Goal: Task Accomplishment & Management: Use online tool/utility

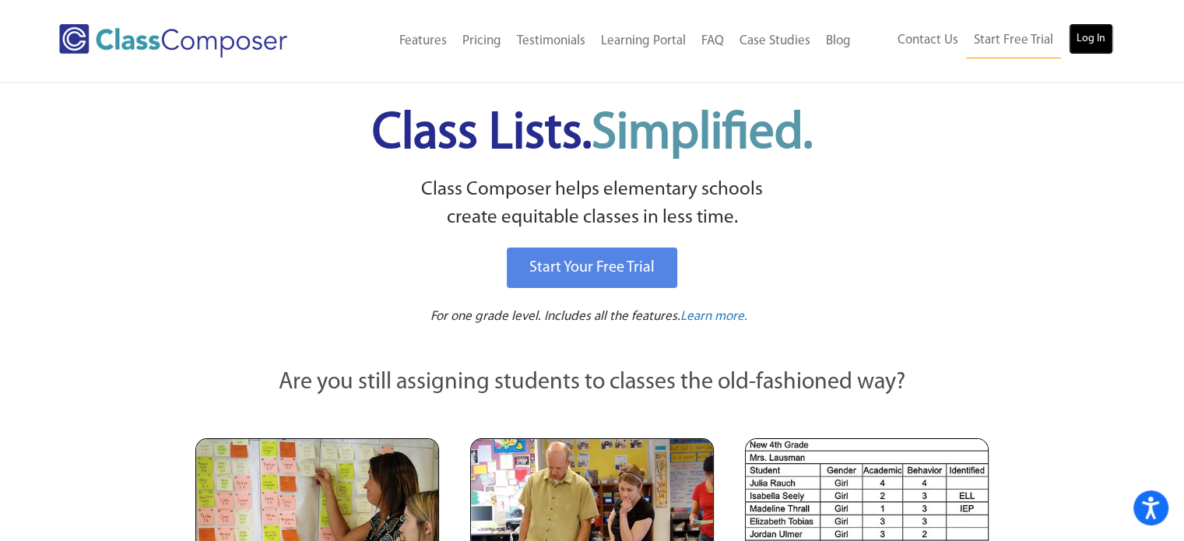
click at [1071, 45] on link "Log In" at bounding box center [1090, 38] width 44 height 31
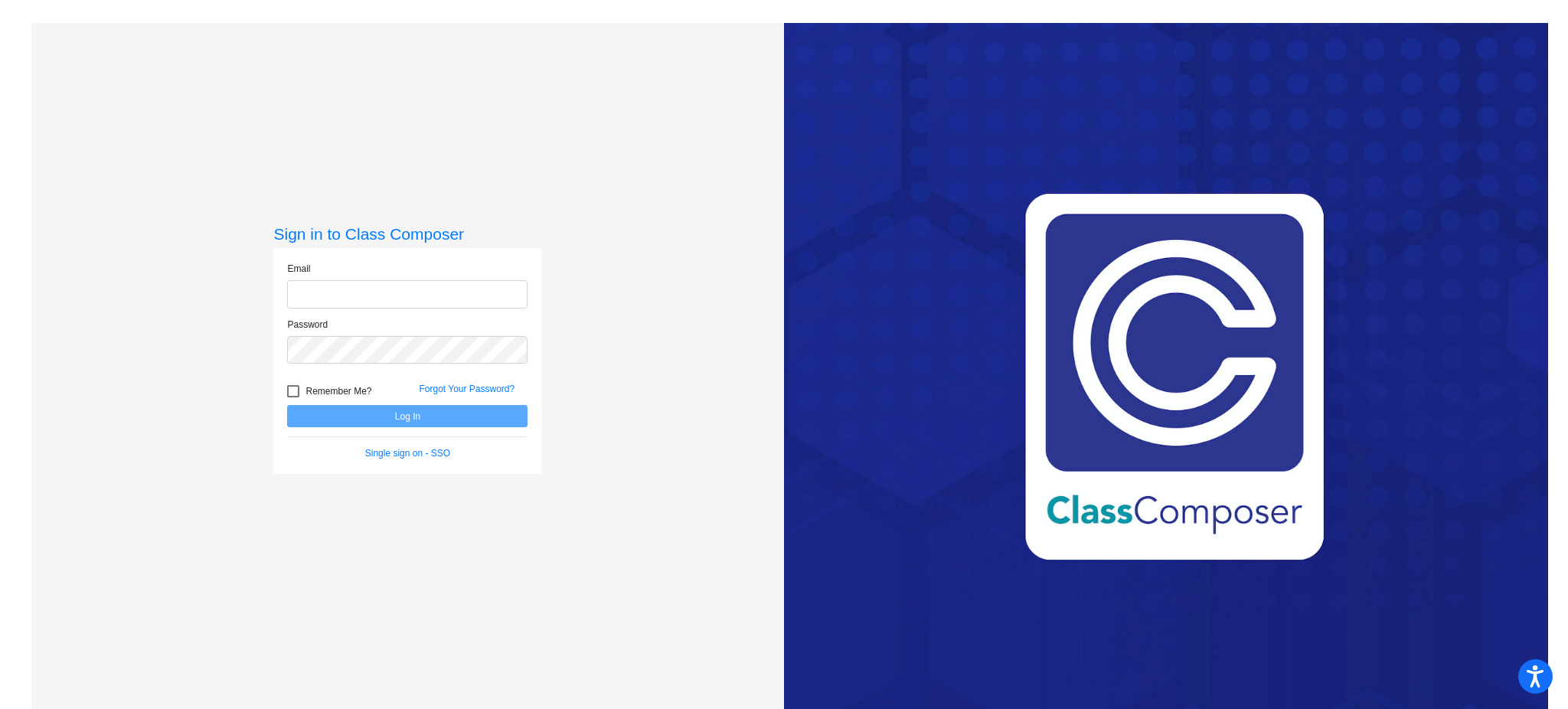
type input "[PERSON_NAME][EMAIL_ADDRESS][PERSON_NAME][DOMAIN_NAME]"
click at [460, 415] on button "Log In" at bounding box center [407, 416] width 240 height 23
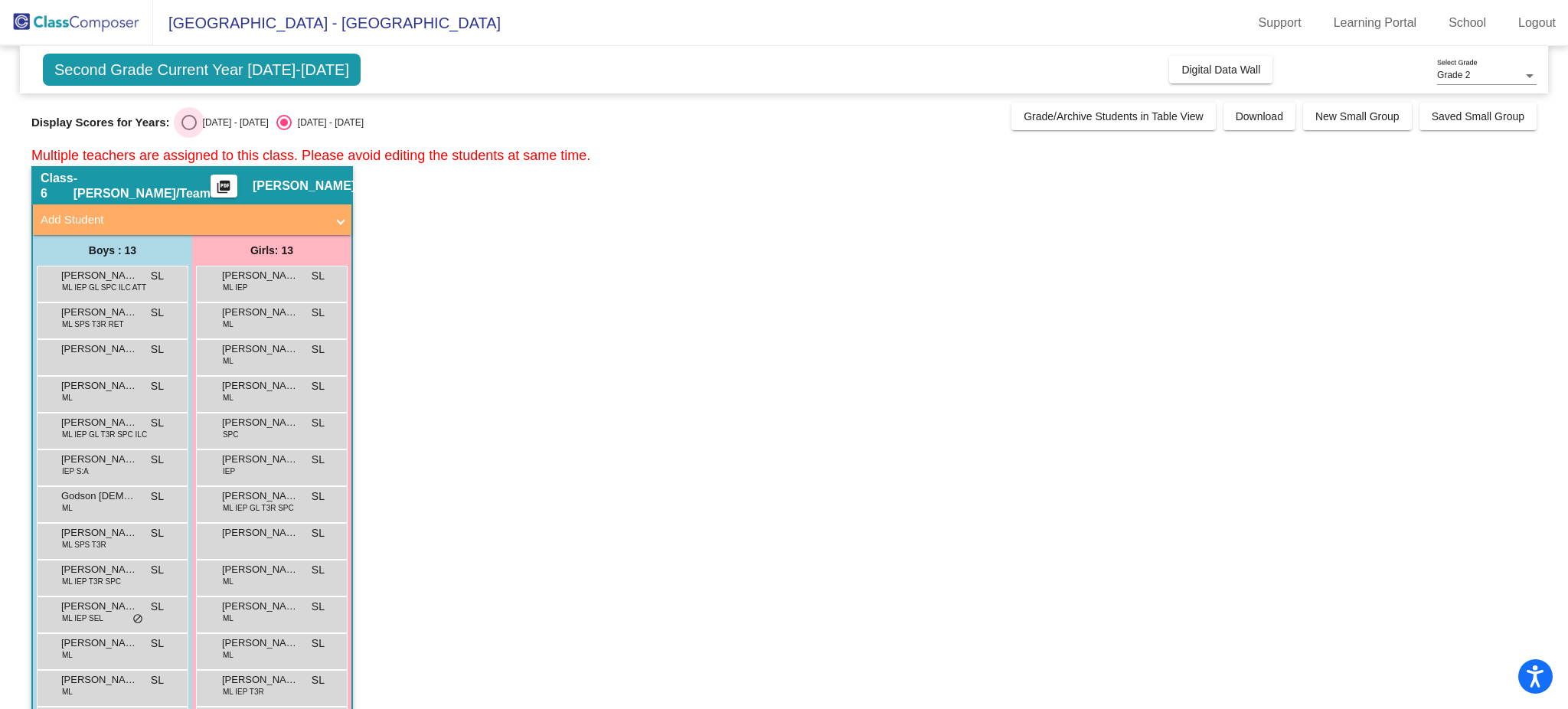
click at [182, 130] on div "Select an option" at bounding box center [189, 123] width 16 height 16
click at [188, 130] on input "2024 - 2025" at bounding box center [188, 130] width 1 height 1
radio input "true"
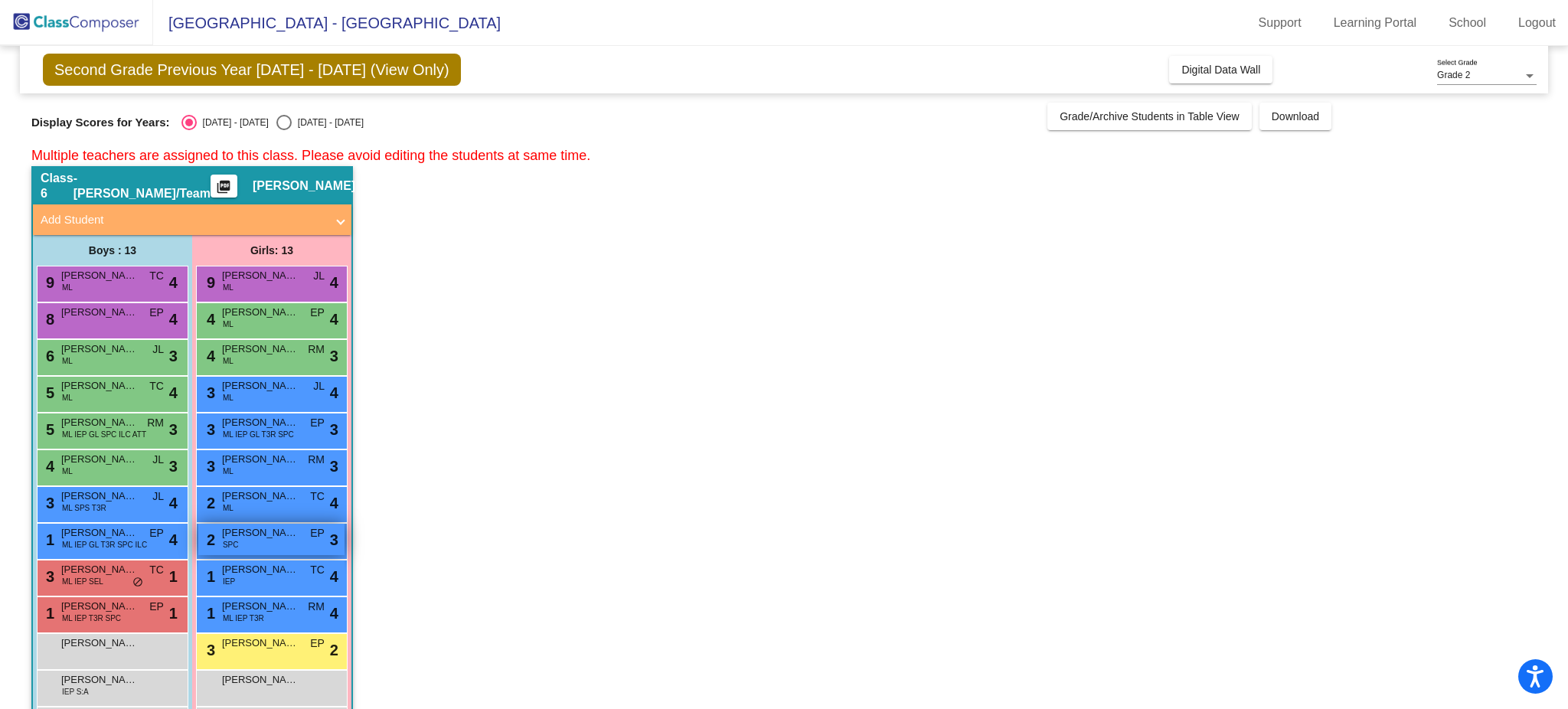
click at [295, 540] on div "2 Jade Harding SPC EP lock do_not_disturb_alt 3" at bounding box center [271, 539] width 147 height 31
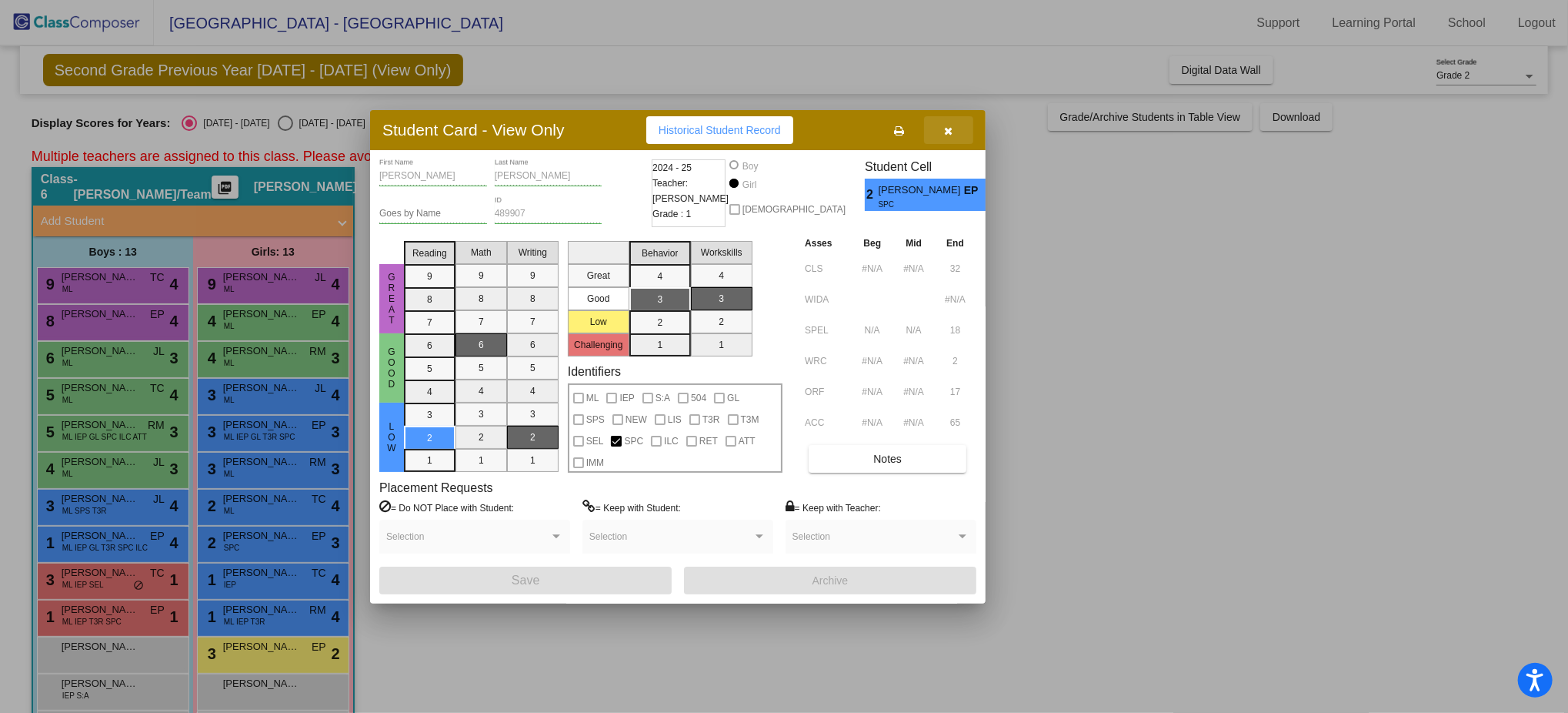
click at [942, 124] on button "button" at bounding box center [949, 130] width 49 height 28
